Goal: Check status: Check status

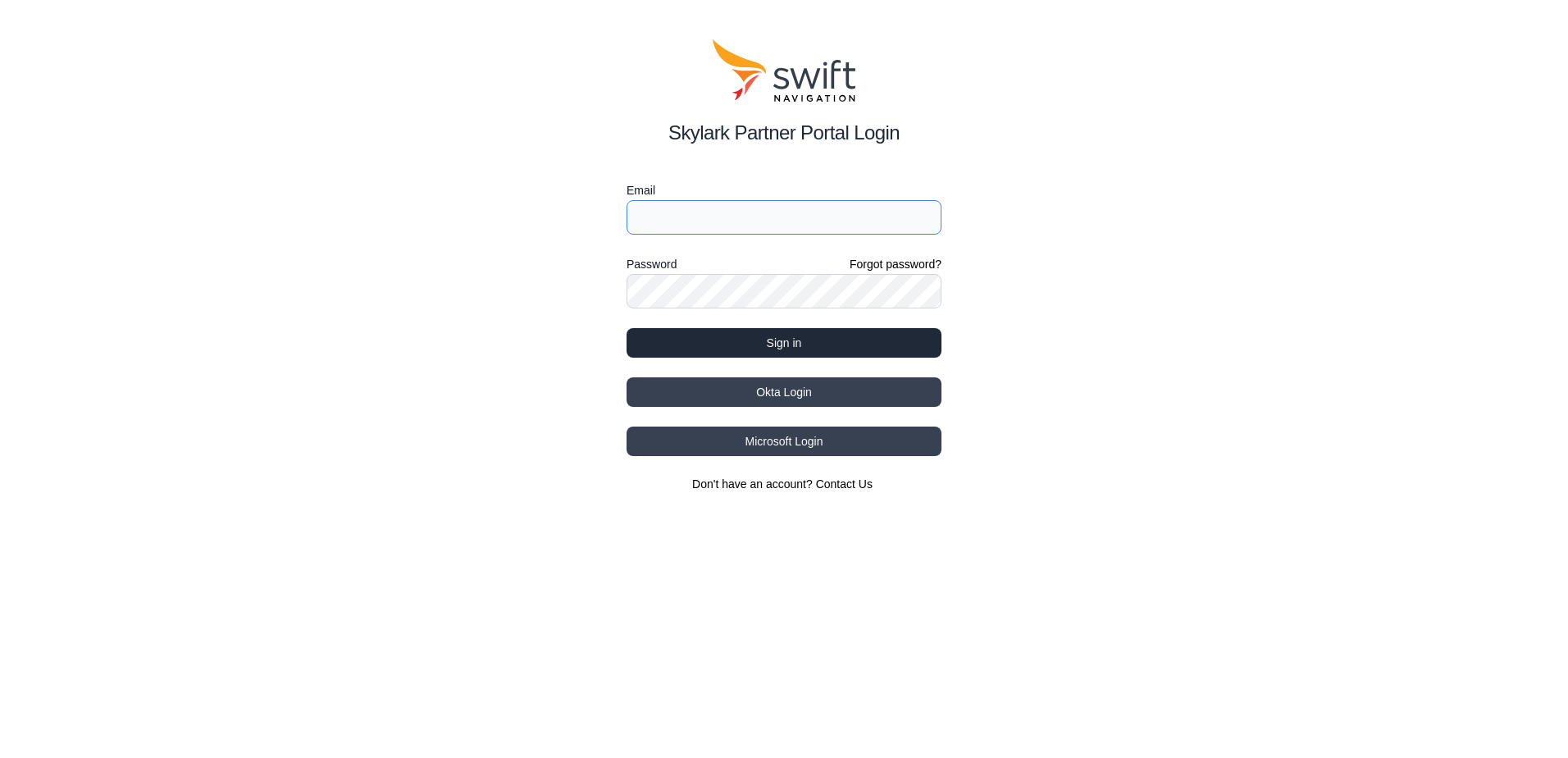
type input "[EMAIL_ADDRESS][DOMAIN_NAME]"
click at [872, 339] on button "Sign in" at bounding box center [784, 343] width 315 height 30
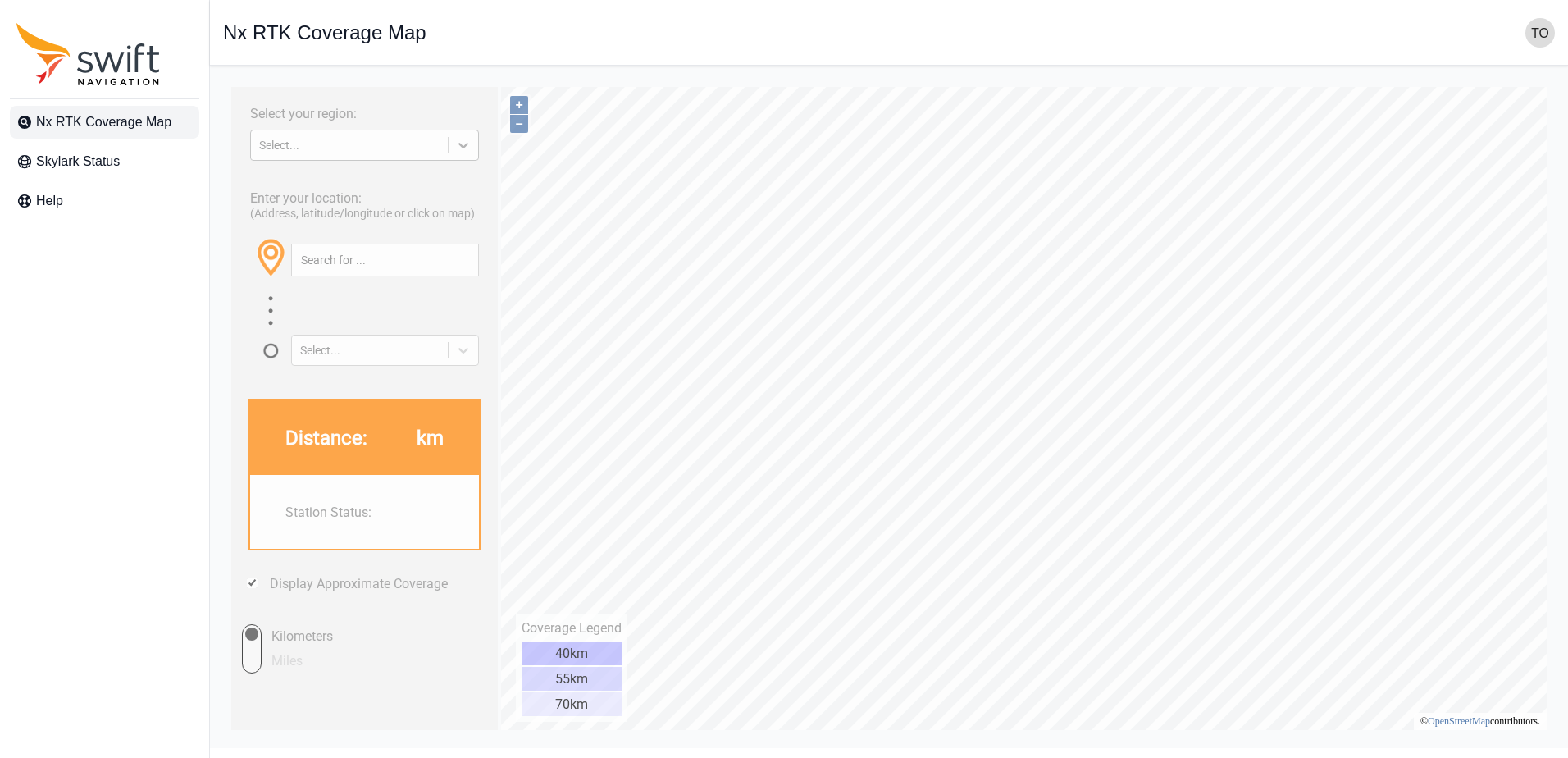
click at [468, 151] on icon at bounding box center [463, 146] width 17 height 17
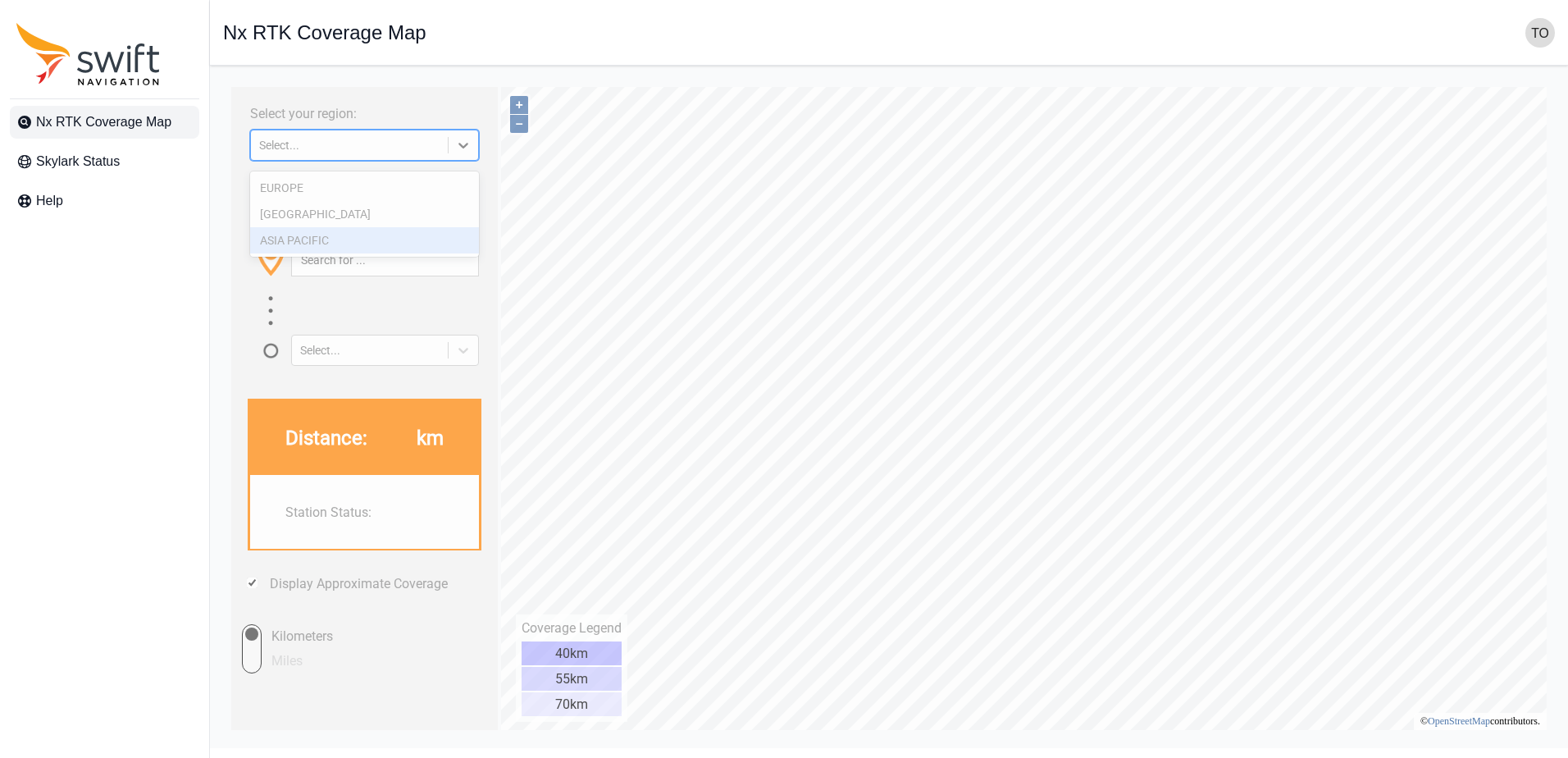
click at [385, 245] on div "ASIA PACIFIC" at bounding box center [364, 241] width 229 height 26
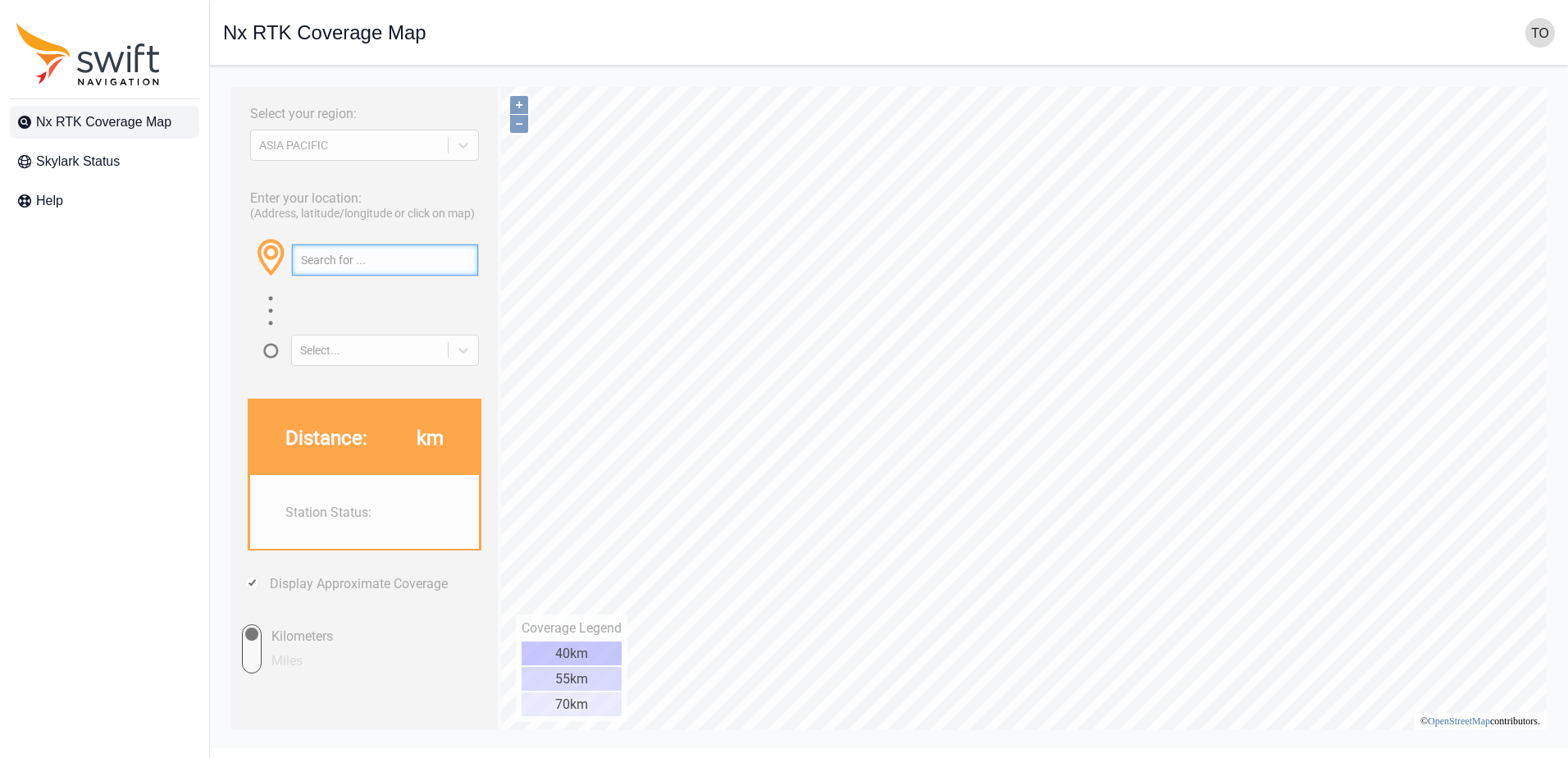
click at [374, 267] on input "text" at bounding box center [385, 261] width 186 height 31
paste input "34.32160307841175, 135.64453129244316"
type input "34.32160307841175, 135.64453129244316"
